Goal: Browse casually: Explore the website without a specific task or goal

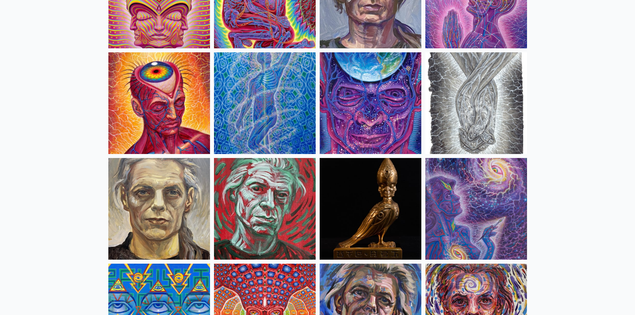
scroll to position [1500, 0]
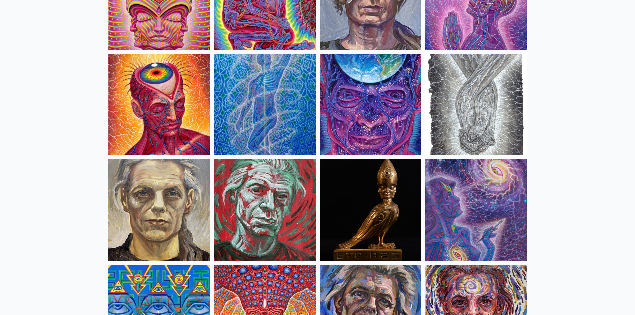
click at [488, 104] on img at bounding box center [476, 105] width 102 height 102
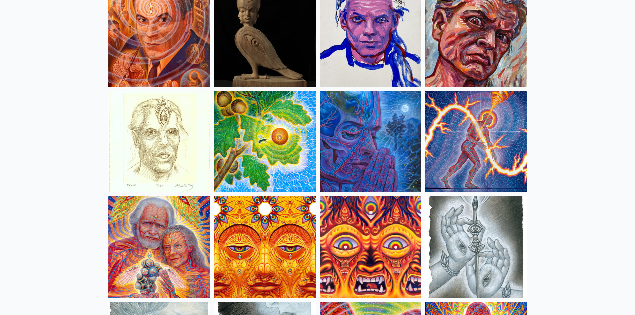
scroll to position [2001, 0]
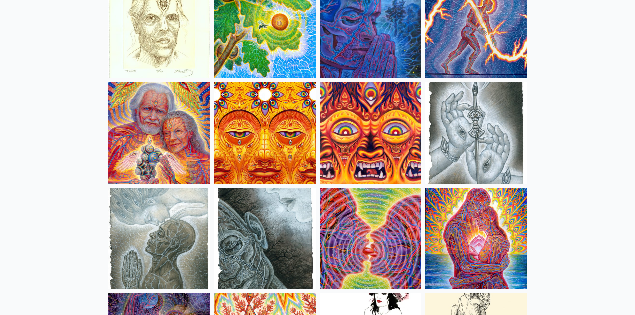
click at [509, 228] on img at bounding box center [476, 239] width 102 height 102
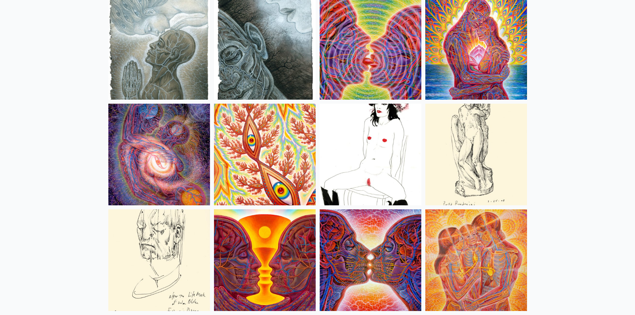
scroll to position [2167, 0]
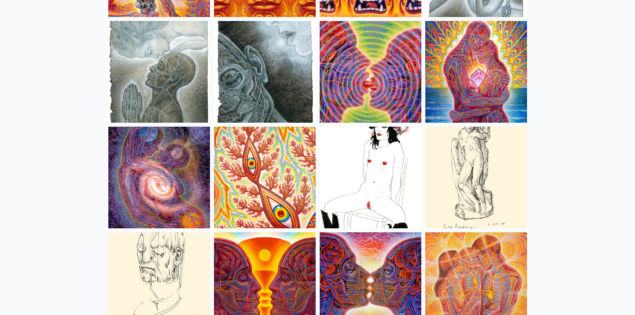
click at [385, 174] on img at bounding box center [371, 178] width 102 height 102
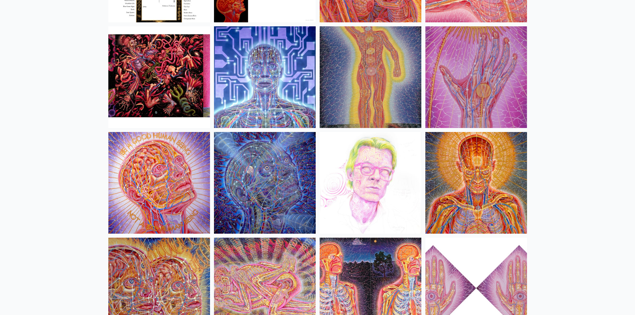
scroll to position [7369, 0]
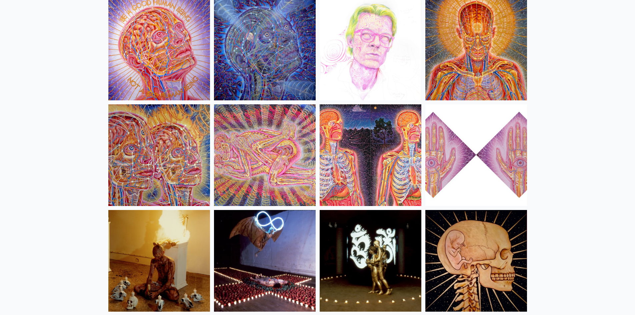
click at [276, 167] on img at bounding box center [265, 155] width 102 height 102
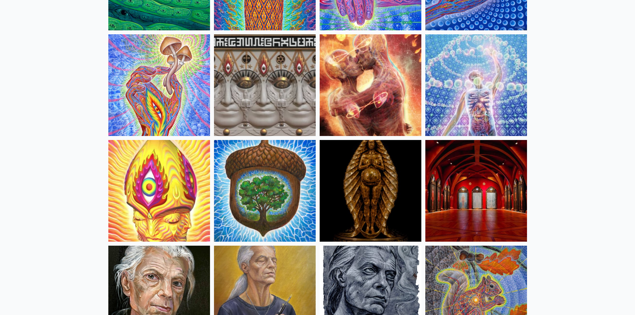
scroll to position [0, 0]
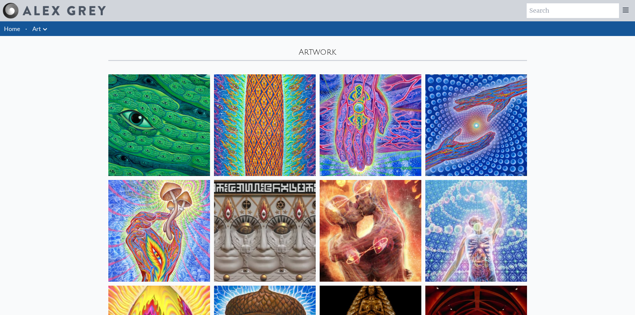
click at [47, 28] on icon at bounding box center [45, 29] width 4 height 2
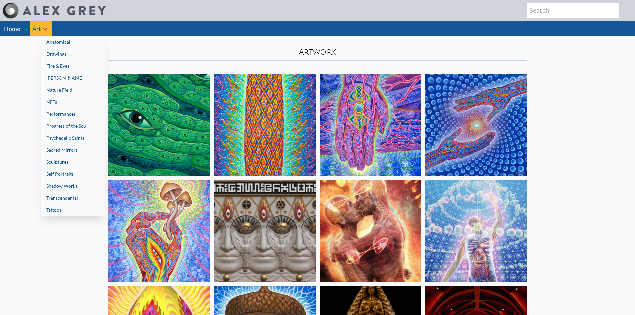
click at [181, 227] on div at bounding box center [317, 157] width 635 height 315
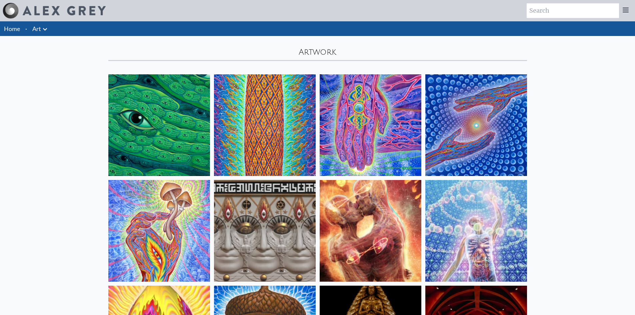
click at [346, 215] on img at bounding box center [371, 231] width 102 height 102
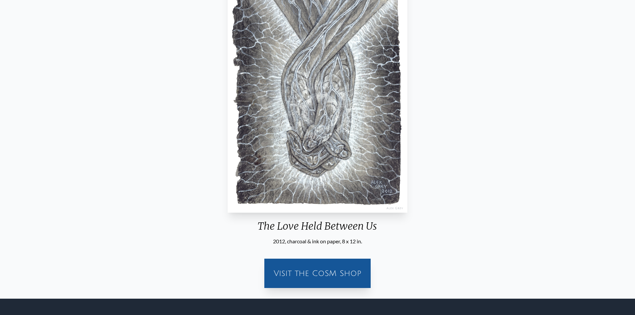
scroll to position [110, 0]
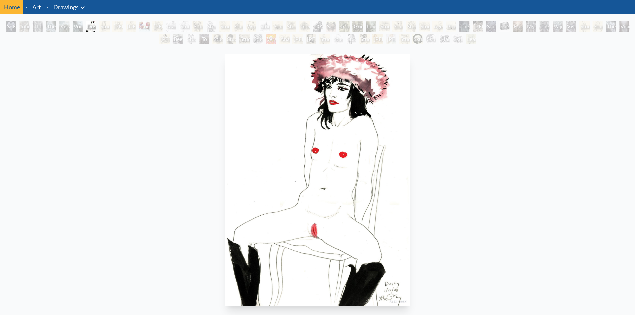
scroll to position [33, 0]
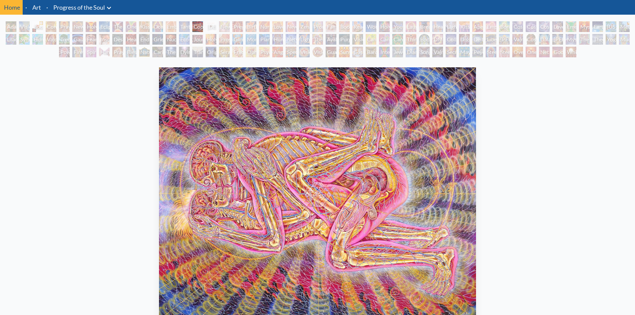
scroll to position [33, 0]
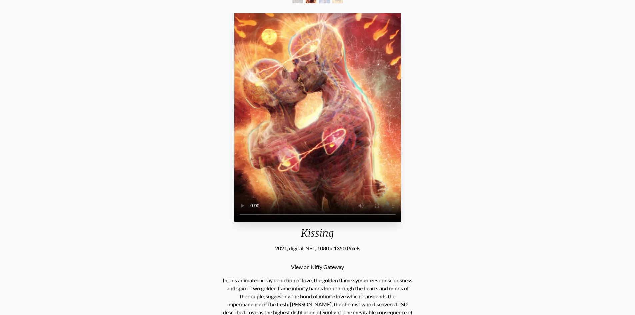
scroll to position [217, 0]
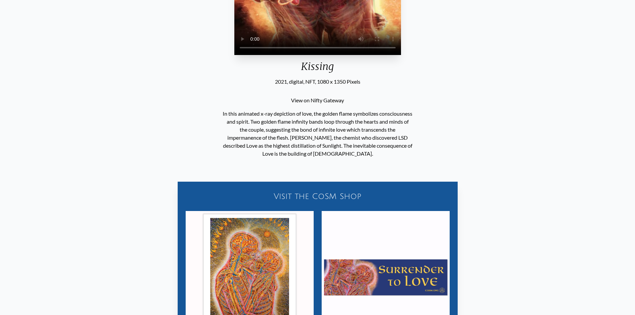
click at [323, 207] on div "Visit the CoSM Shop" at bounding box center [318, 196] width 272 height 21
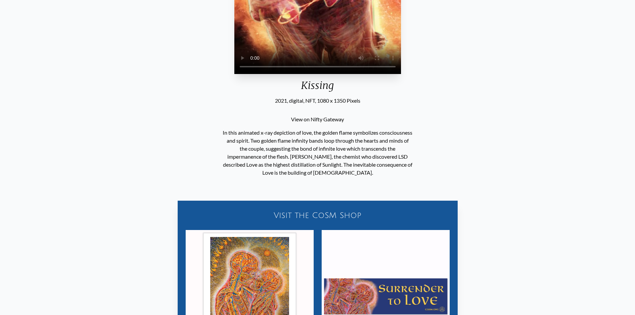
scroll to position [200, 0]
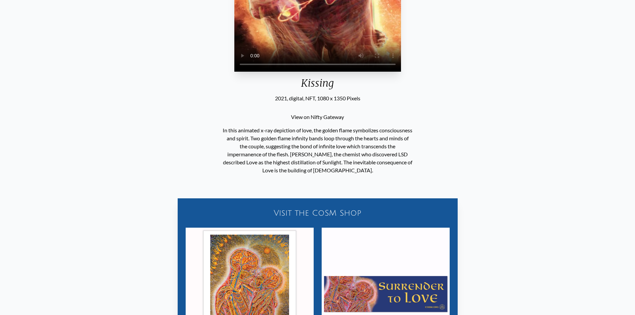
click at [302, 207] on div "Visit the CoSM Shop" at bounding box center [318, 212] width 272 height 21
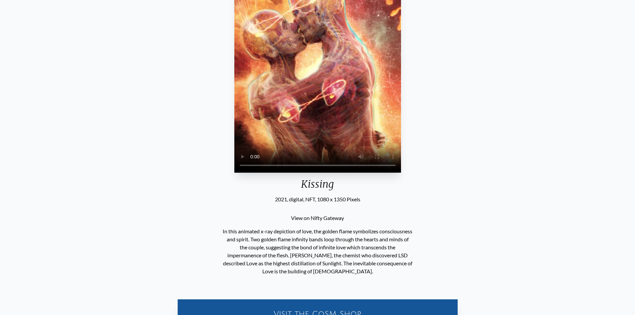
scroll to position [0, 0]
